Goal: Find specific page/section: Find specific page/section

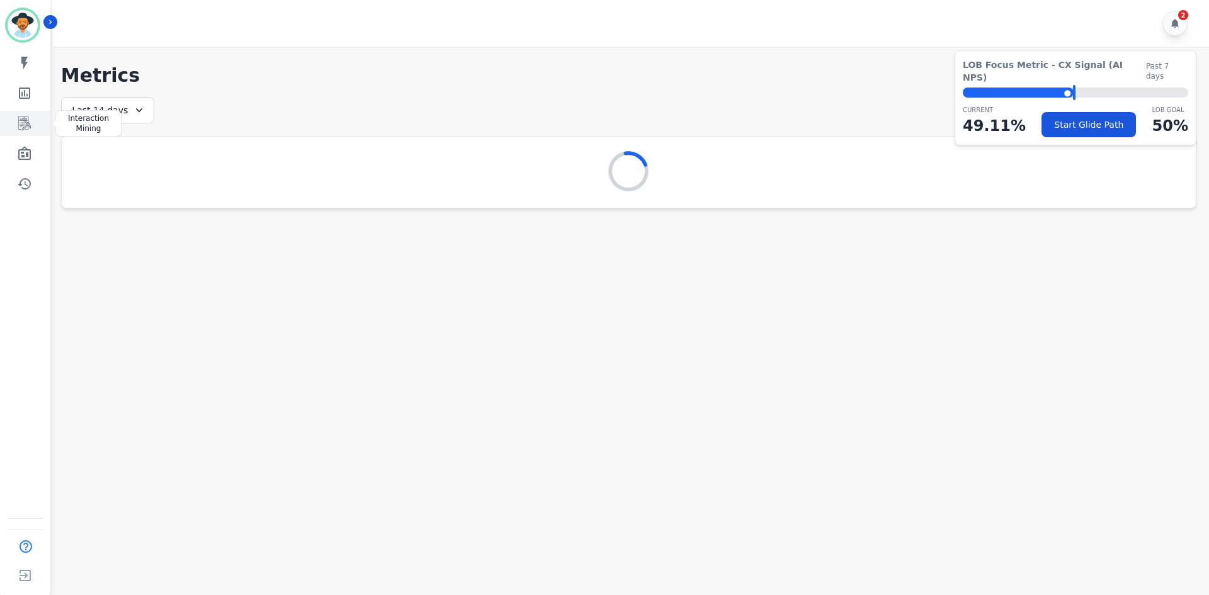
click at [23, 114] on link "Sidebar" at bounding box center [26, 123] width 48 height 25
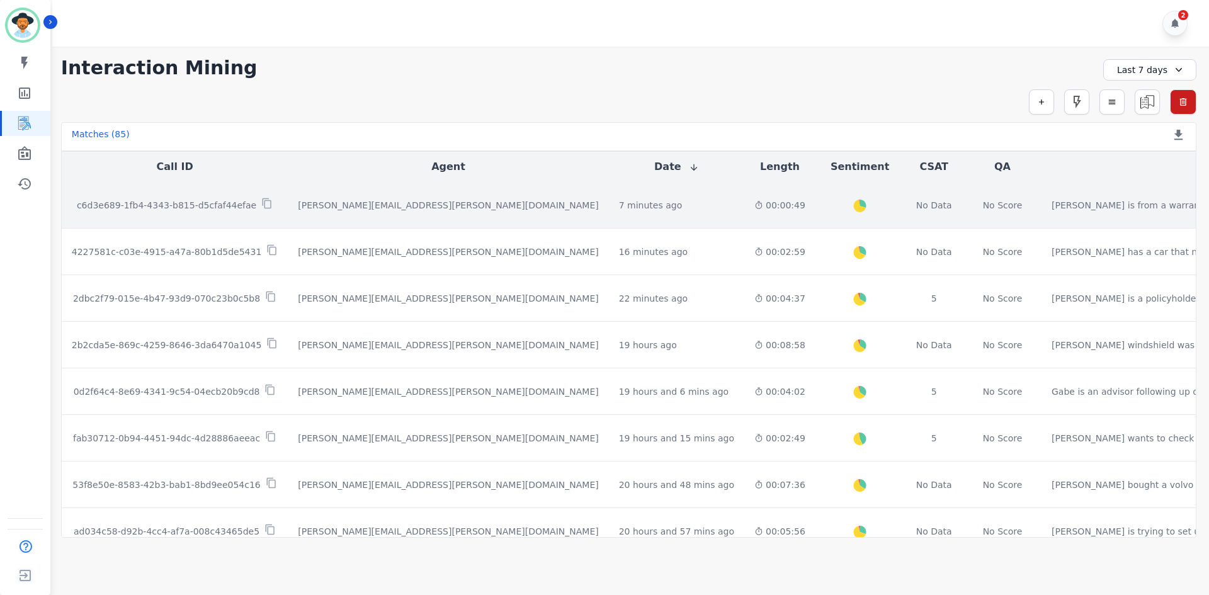
click at [201, 210] on p "c6d3e689-1fb4-4343-b815-d5cfaf44efae" at bounding box center [166, 205] width 179 height 13
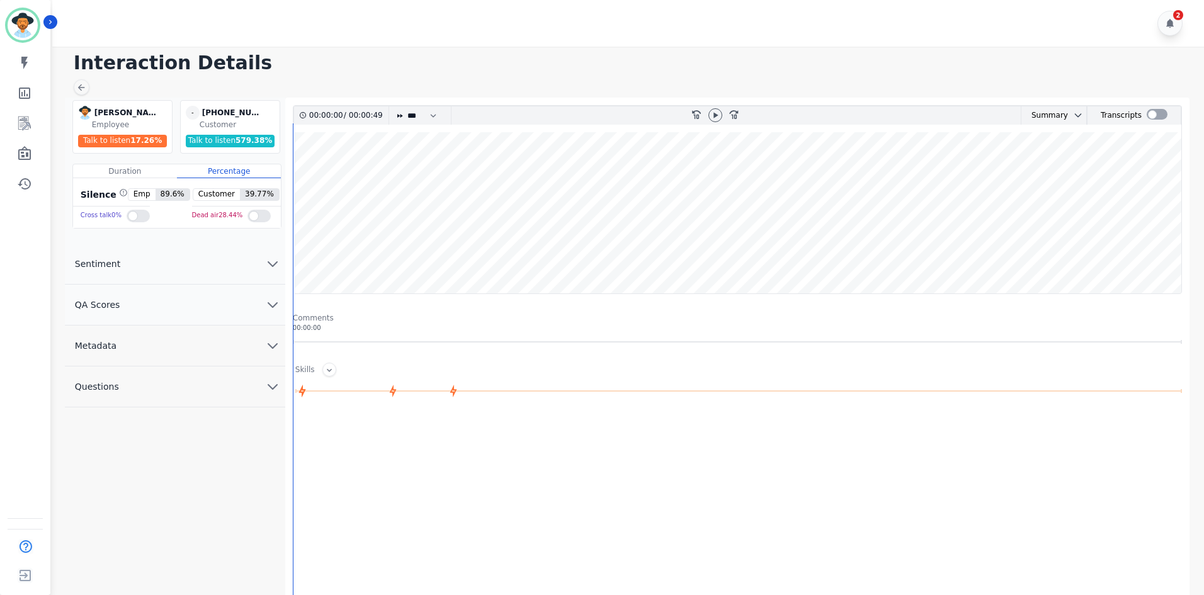
click at [708, 116] on div at bounding box center [715, 115] width 19 height 18
click at [710, 116] on icon at bounding box center [715, 115] width 10 height 10
